Goal: Find specific page/section: Find specific page/section

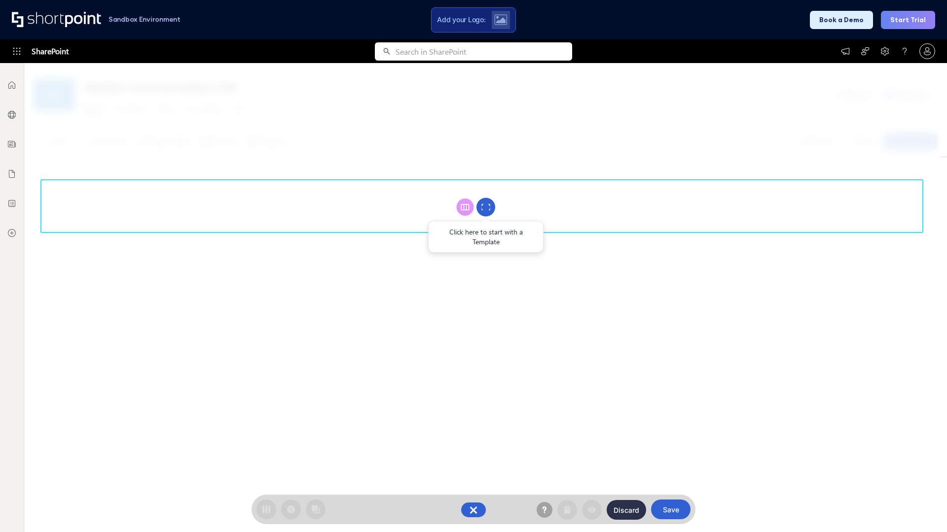
click at [486, 207] on circle at bounding box center [485, 207] width 19 height 19
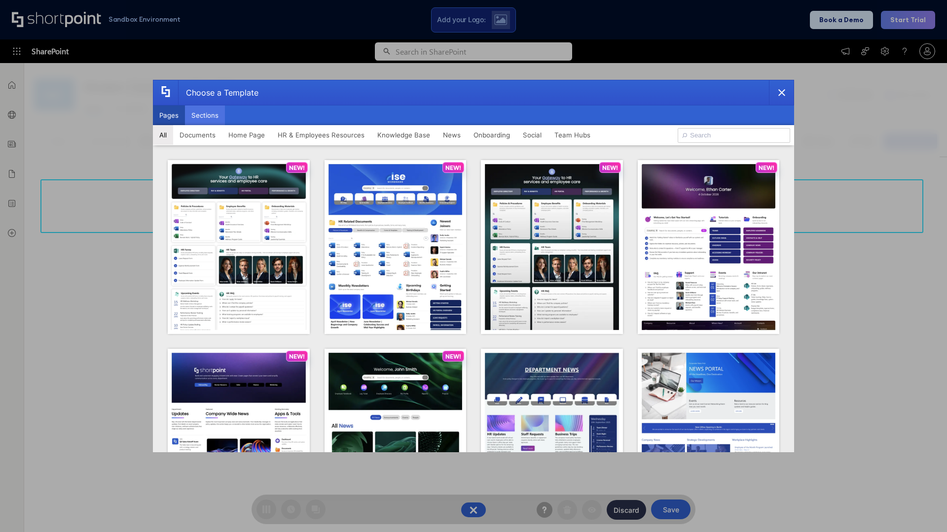
click at [205, 115] on button "Sections" at bounding box center [205, 116] width 40 height 20
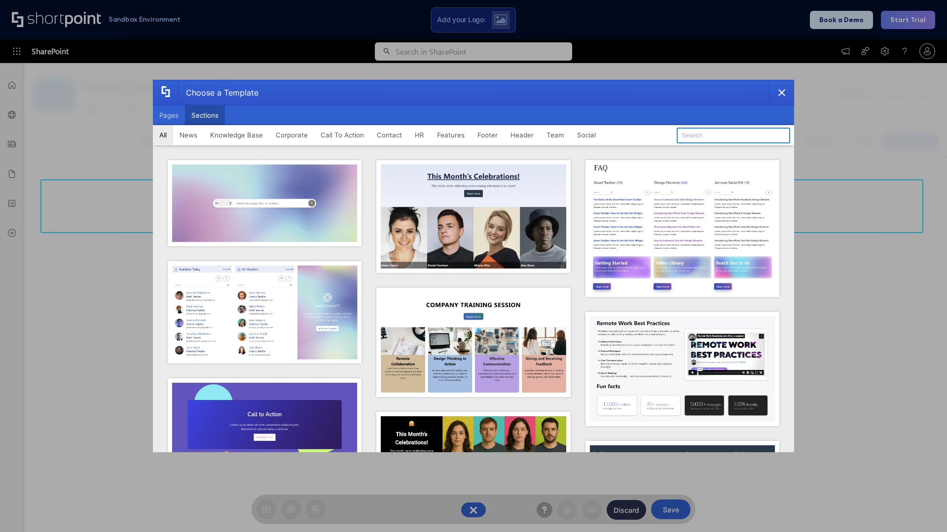
type input "Footer 5"
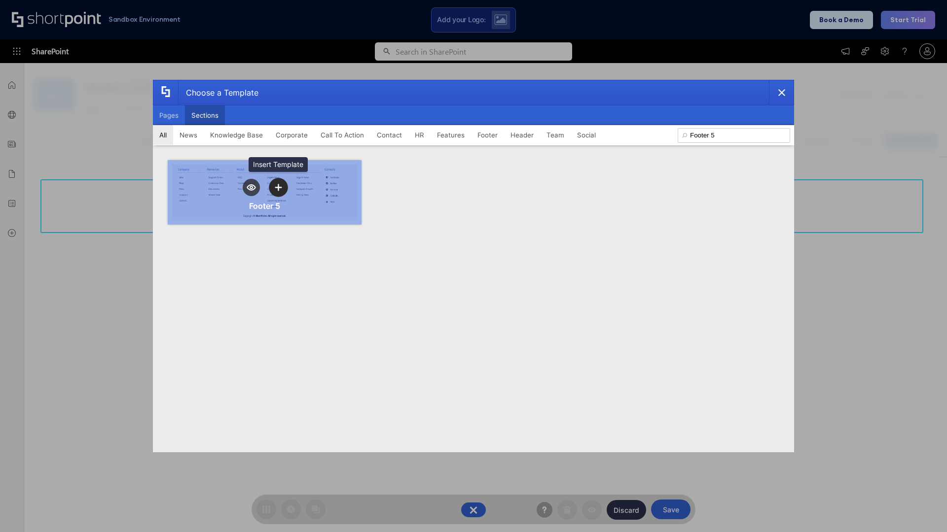
click at [278, 187] on icon "template selector" at bounding box center [278, 187] width 7 height 7
